Goal: Find contact information: Find contact information

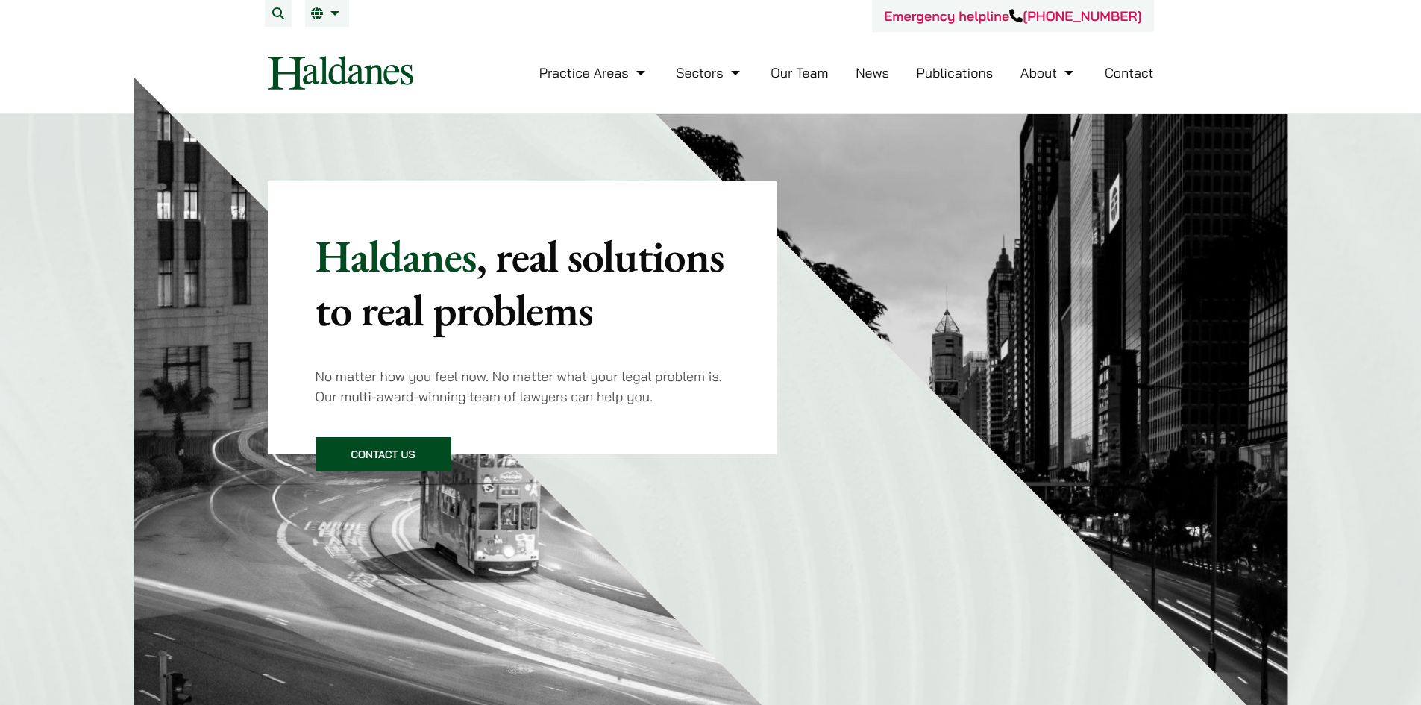
click at [1118, 72] on link "Contact" at bounding box center [1129, 72] width 49 height 17
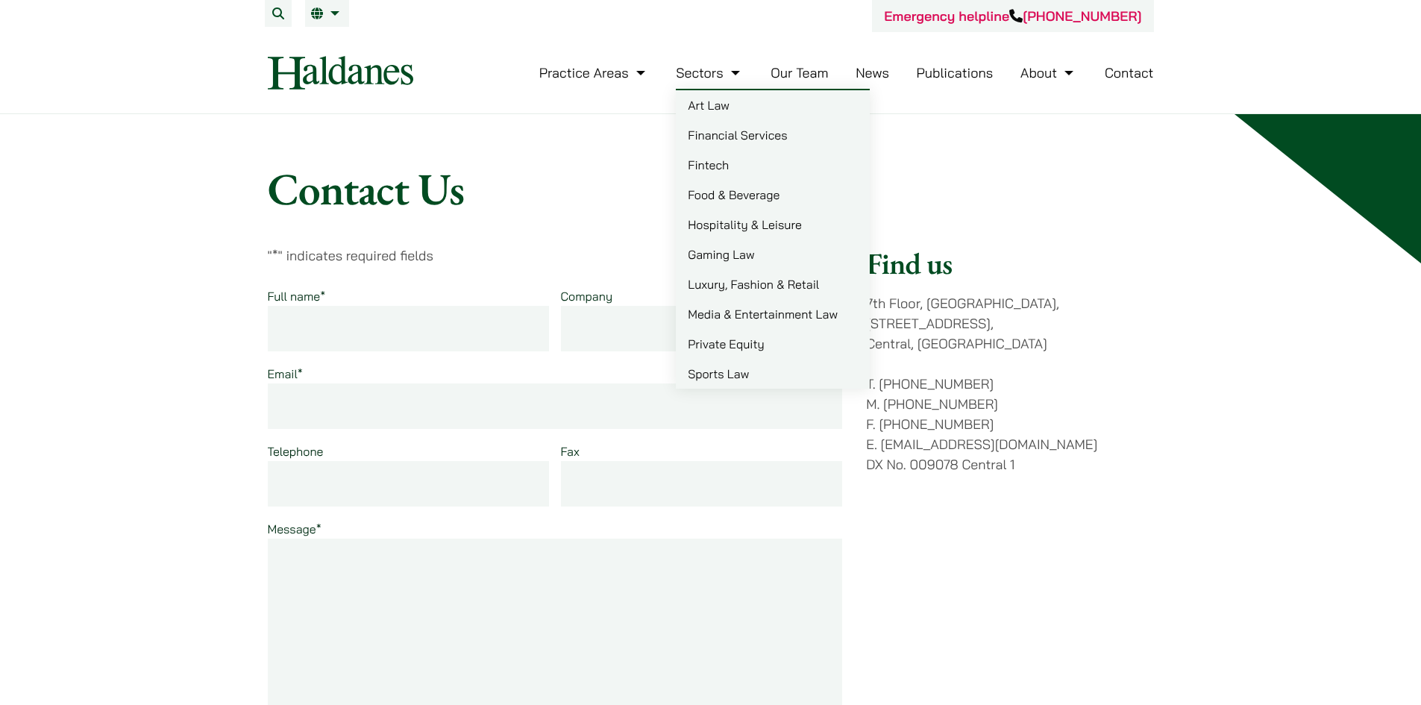
click at [785, 78] on link "Our Team" at bounding box center [799, 72] width 57 height 17
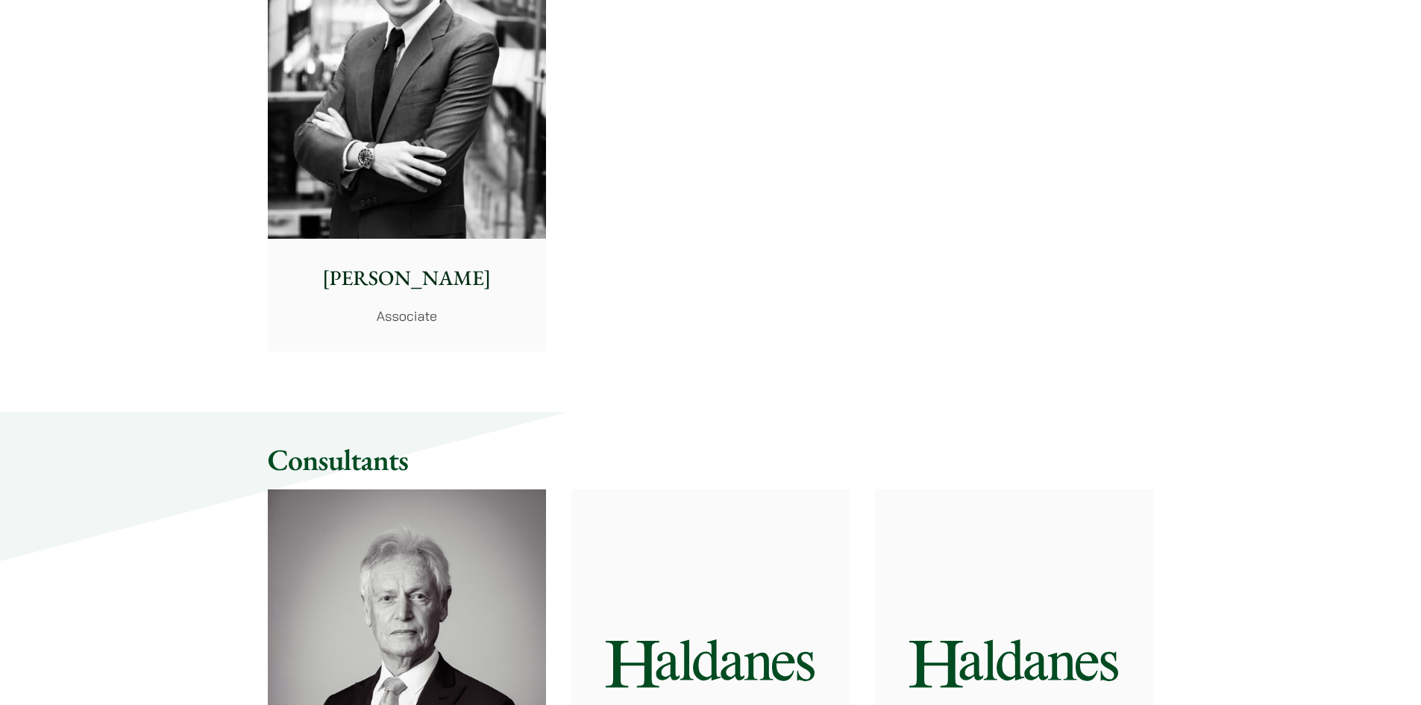
scroll to position [6714, 0]
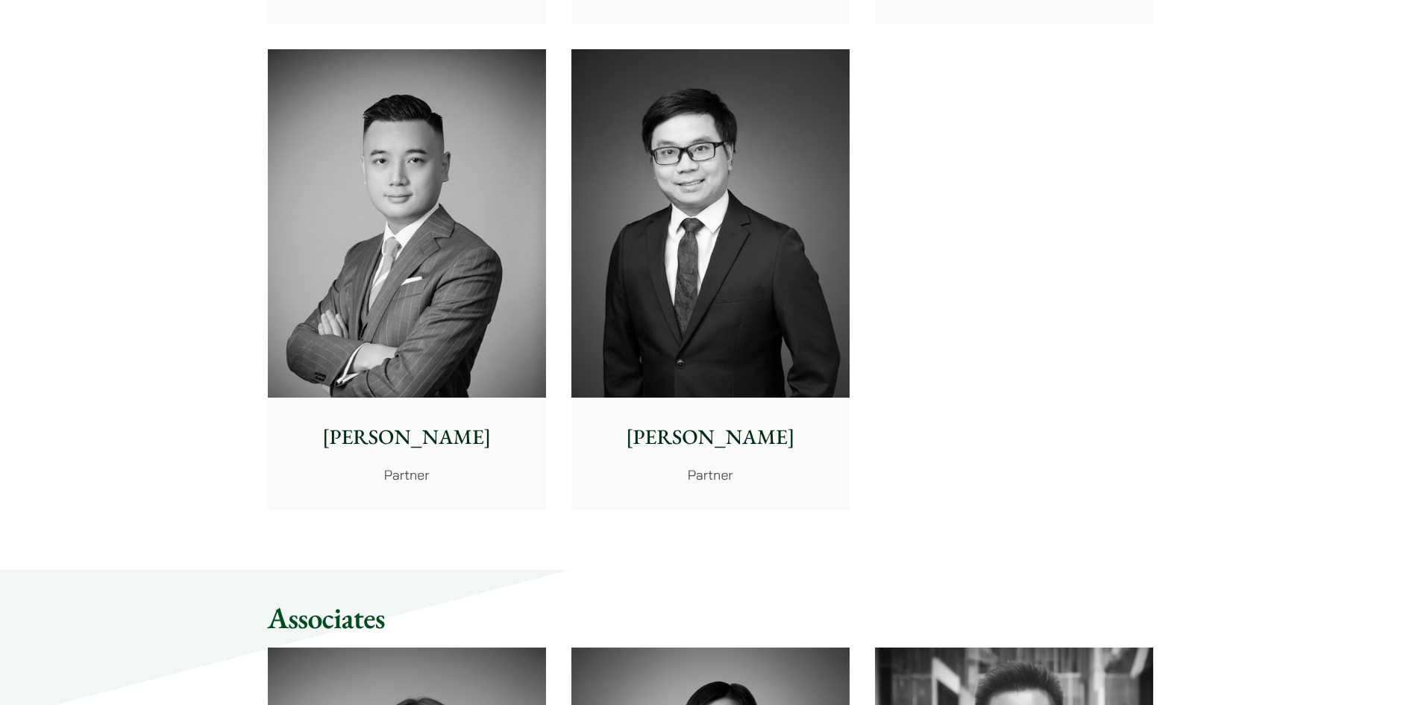
scroll to position [3133, 0]
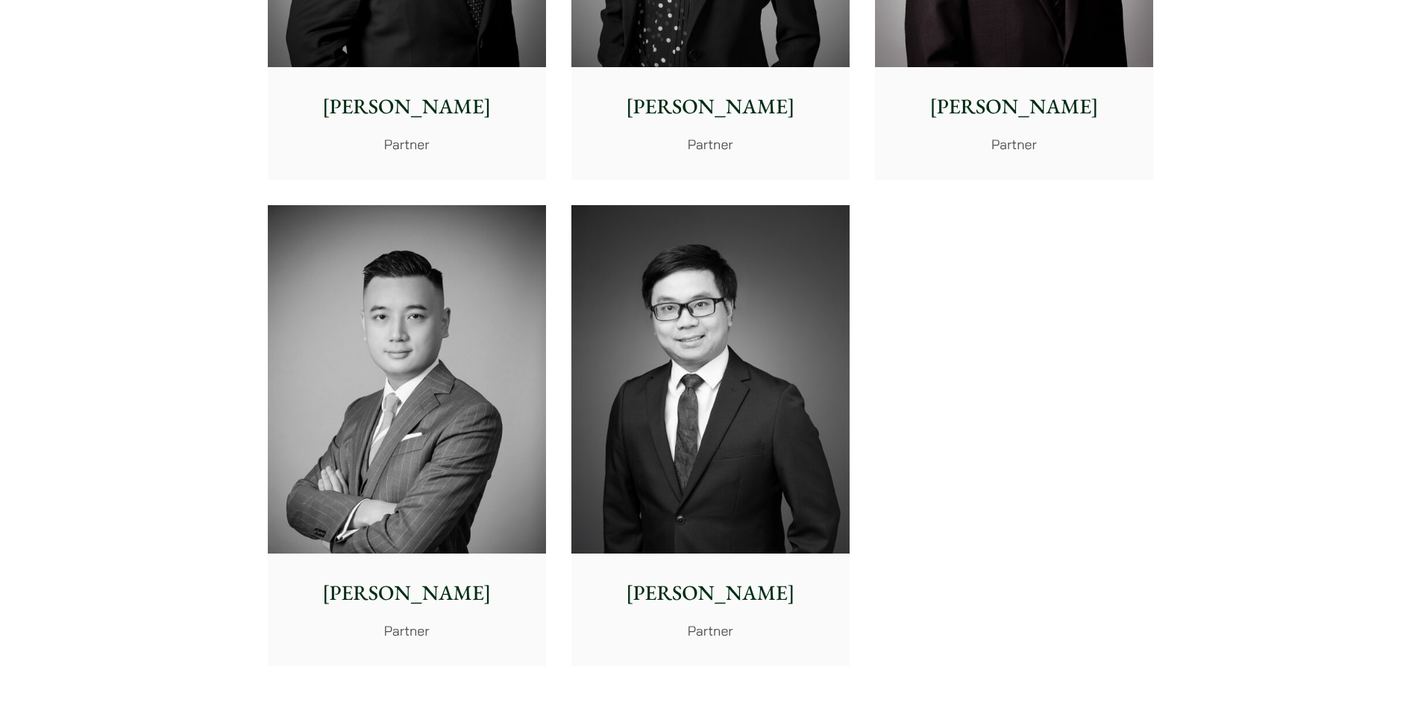
click at [472, 440] on img at bounding box center [407, 379] width 278 height 348
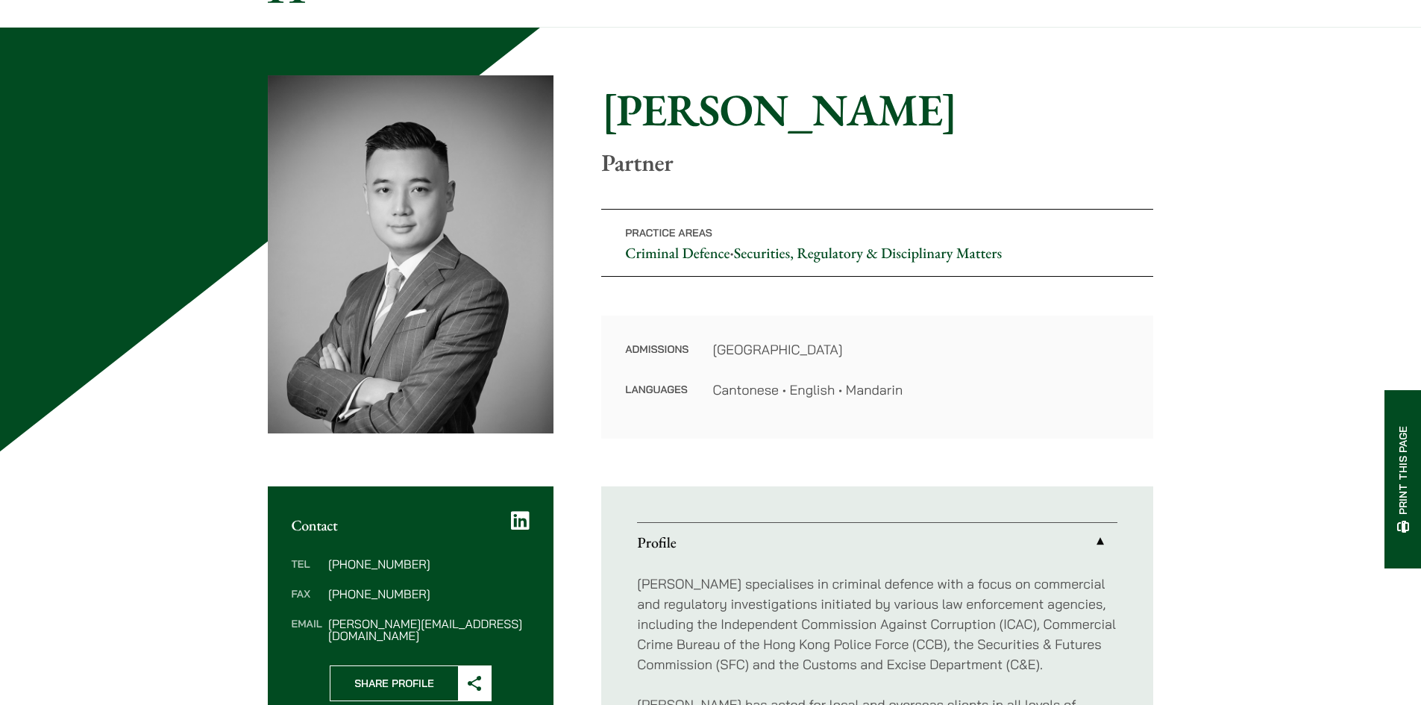
scroll to position [75, 0]
